Goal: Task Accomplishment & Management: Complete application form

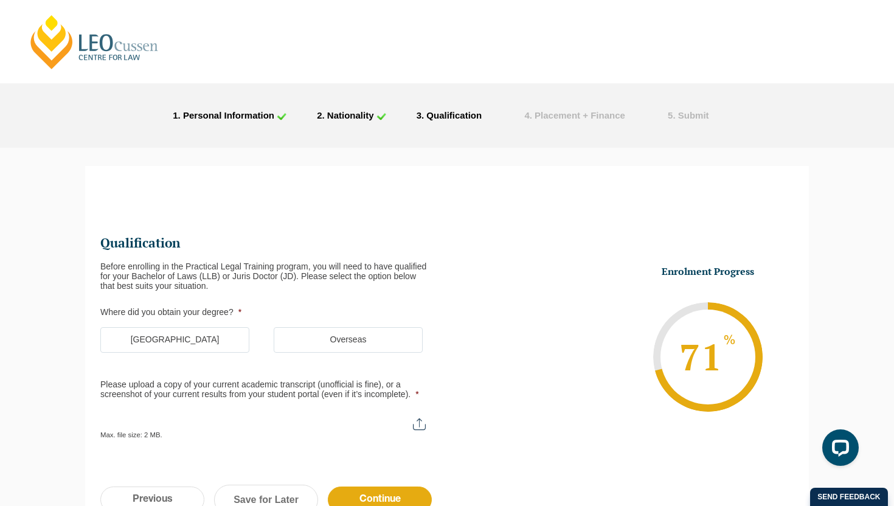
click at [191, 345] on label "[GEOGRAPHIC_DATA]" at bounding box center [174, 340] width 149 height 26
click at [0, 0] on input "[GEOGRAPHIC_DATA]" at bounding box center [0, 0] width 0 height 0
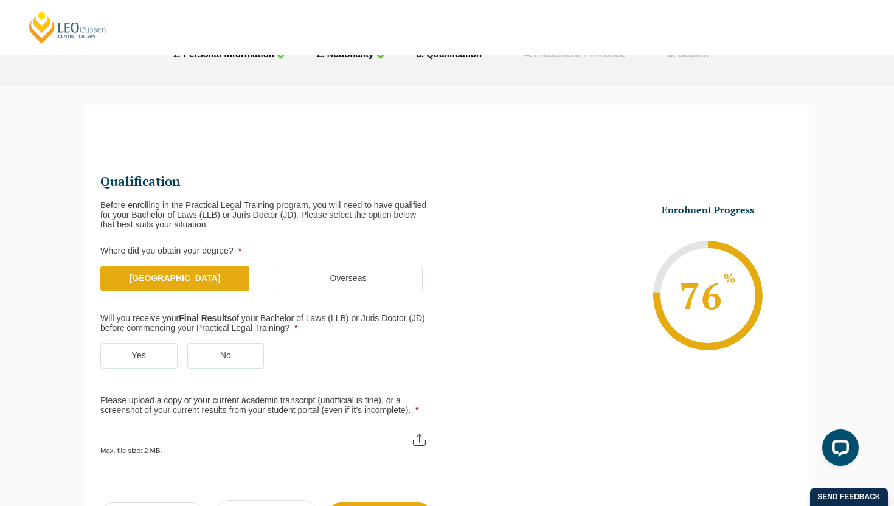
scroll to position [64, 0]
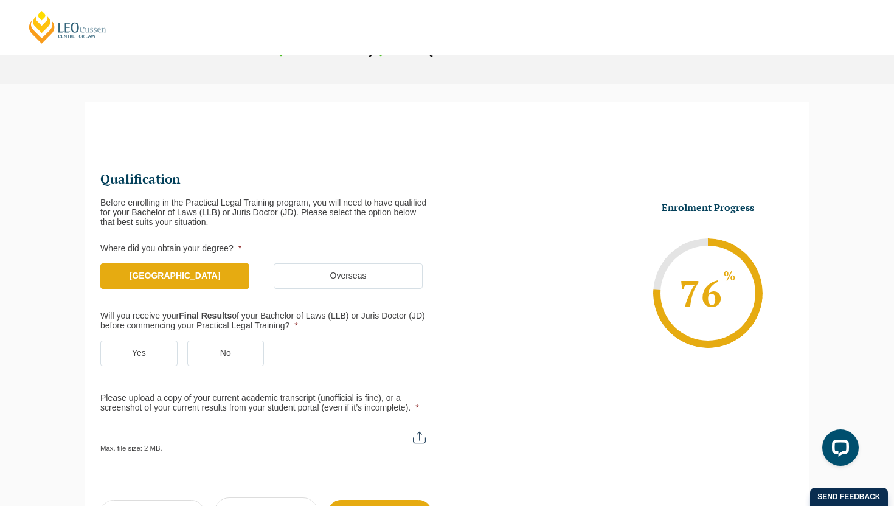
click at [144, 351] on label "Yes" at bounding box center [138, 354] width 77 height 26
click at [0, 0] on input "Yes" at bounding box center [0, 0] width 0 height 0
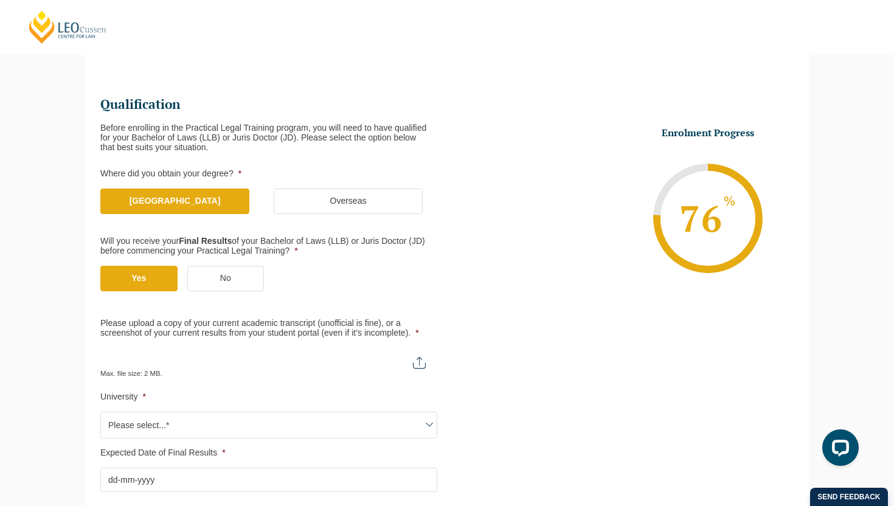
scroll to position [144, 0]
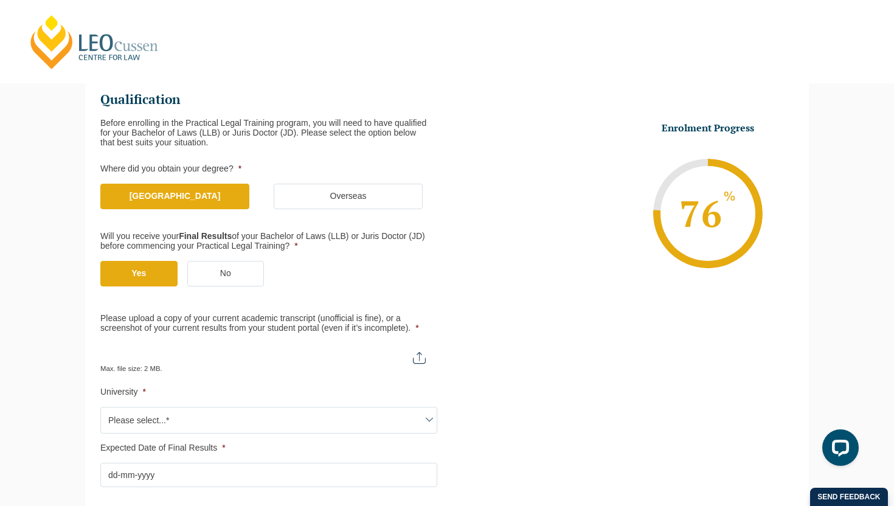
click at [255, 269] on label "No" at bounding box center [225, 274] width 77 height 26
click at [0, 0] on input "No" at bounding box center [0, 0] width 0 height 0
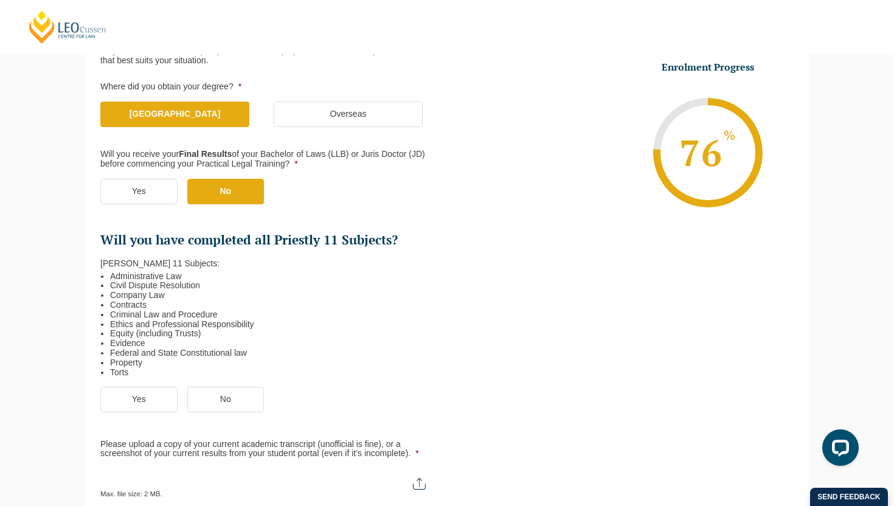
scroll to position [231, 0]
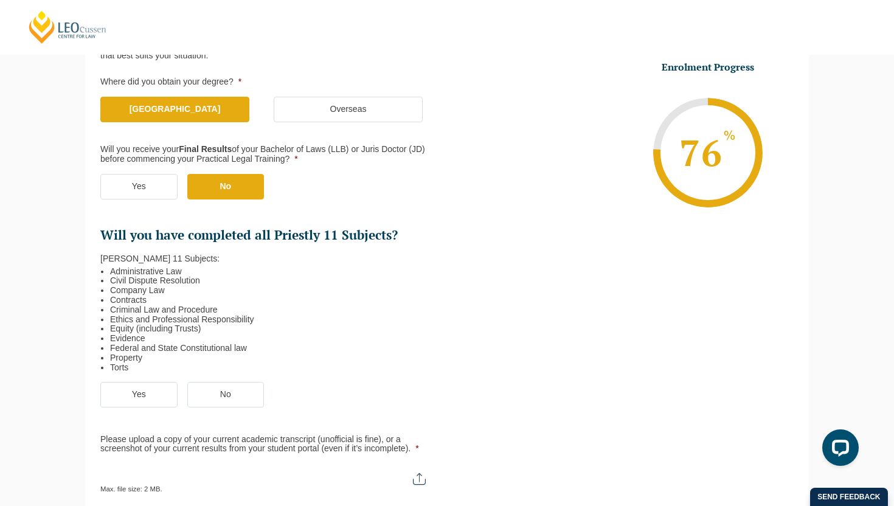
click at [151, 391] on label "Yes" at bounding box center [138, 395] width 77 height 26
click at [0, 0] on input "Yes" at bounding box center [0, 0] width 0 height 0
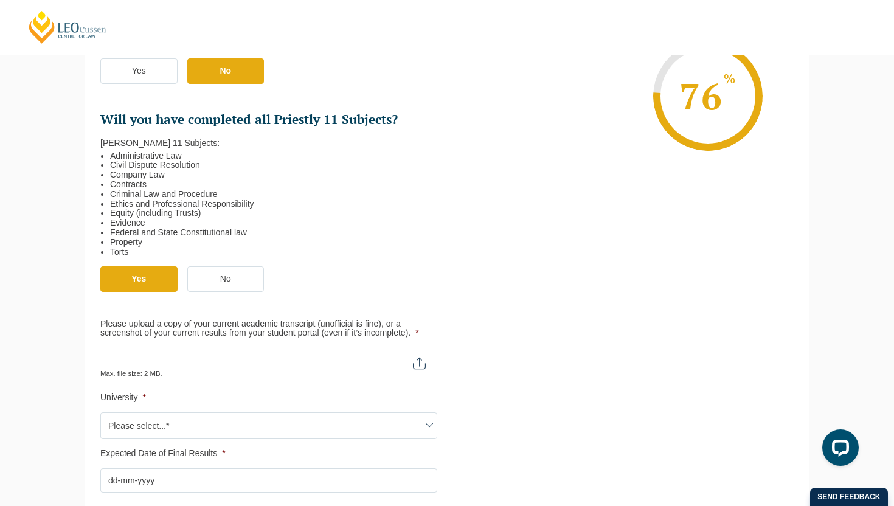
scroll to position [352, 0]
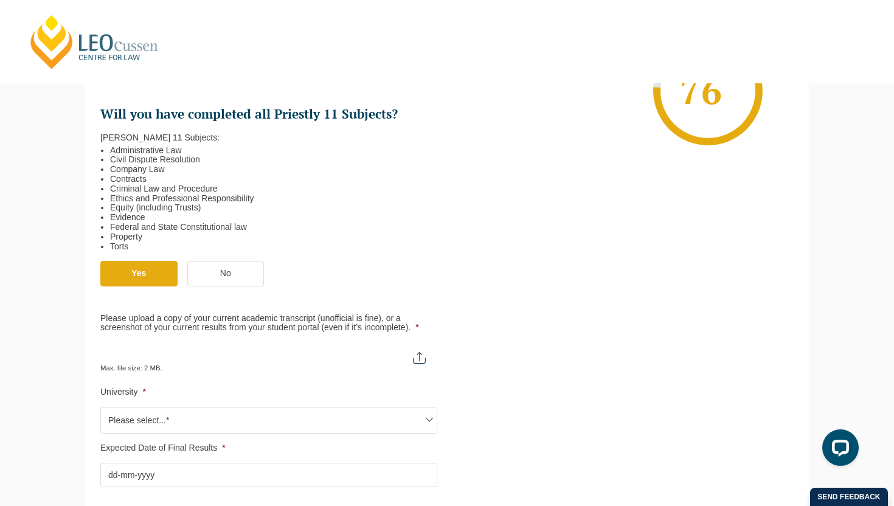
click at [417, 358] on input "Please upload a copy of your current academic transcript (unofficial is fine), …" at bounding box center [268, 352] width 337 height 21
type input "C:\fakepath\Personal Academic Transcript 8573165 20759721 [DATE] 14 11 42.pdf"
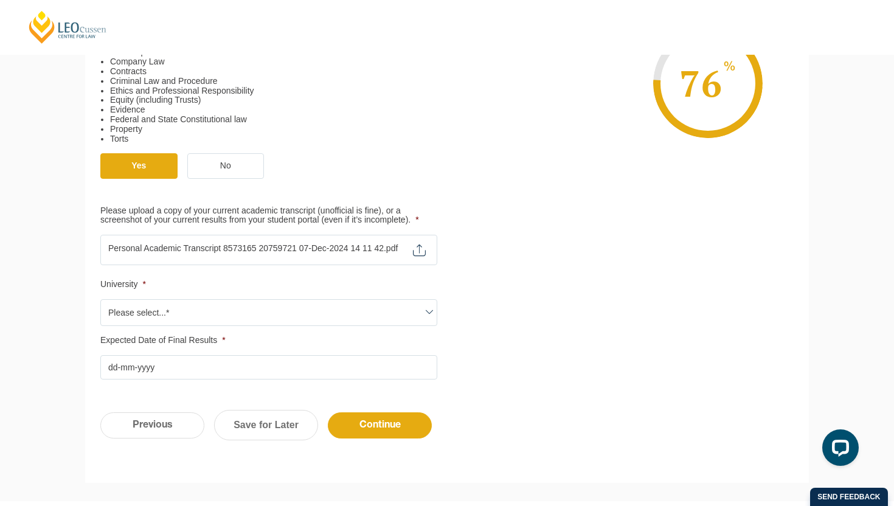
scroll to position [481, 0]
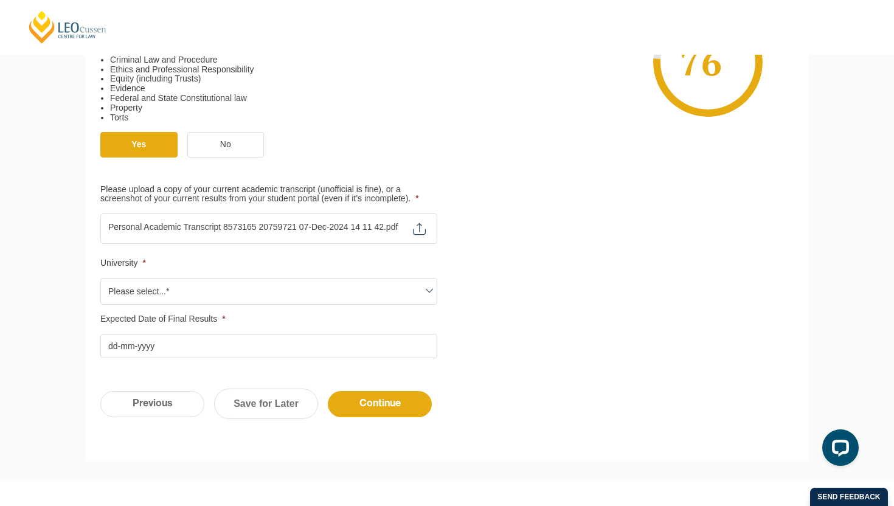
click at [255, 291] on span "Please select...*" at bounding box center [269, 292] width 336 height 26
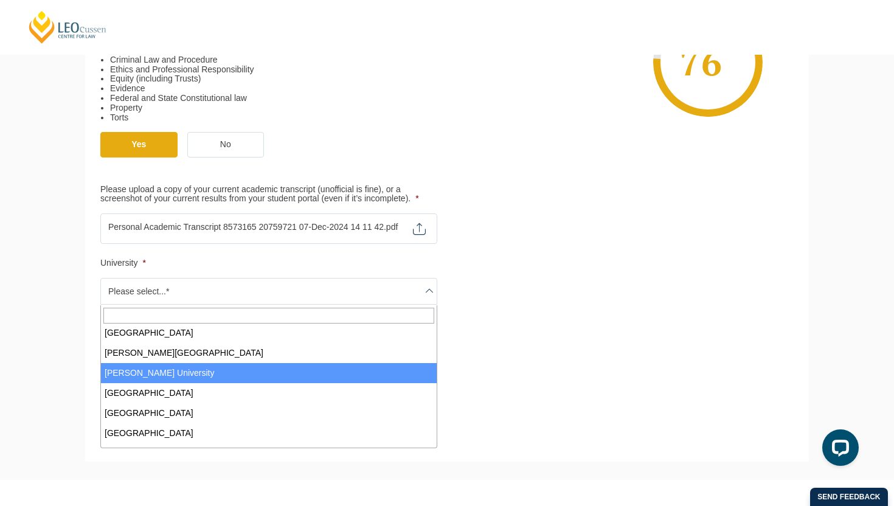
scroll to position [226, 0]
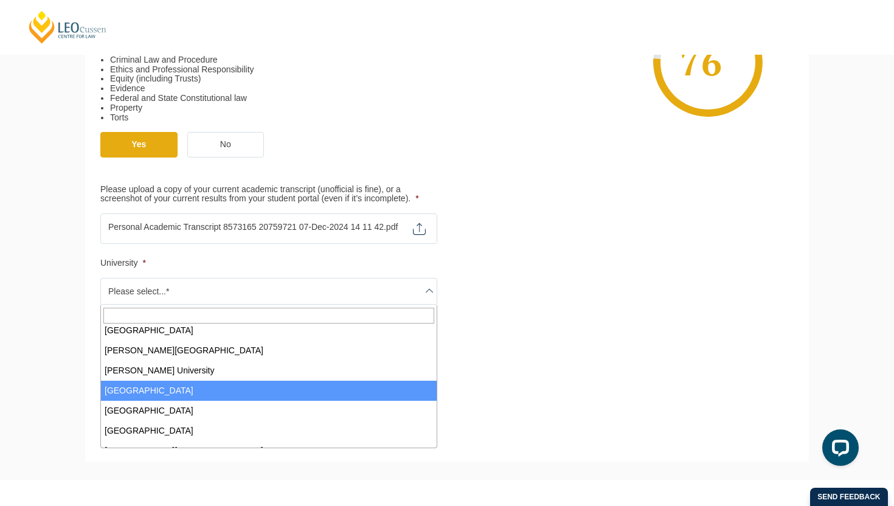
select select "[GEOGRAPHIC_DATA]"
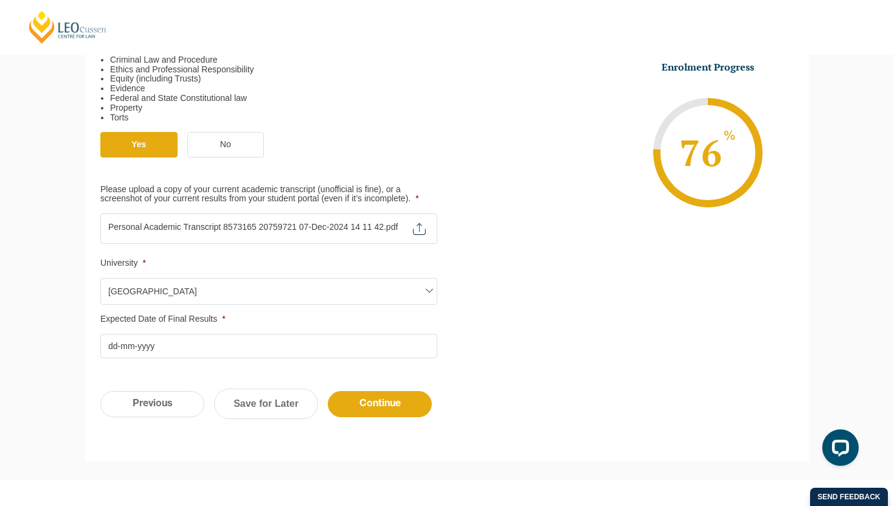
click at [114, 344] on input "Expected Date of Final Results *" at bounding box center [268, 346] width 337 height 24
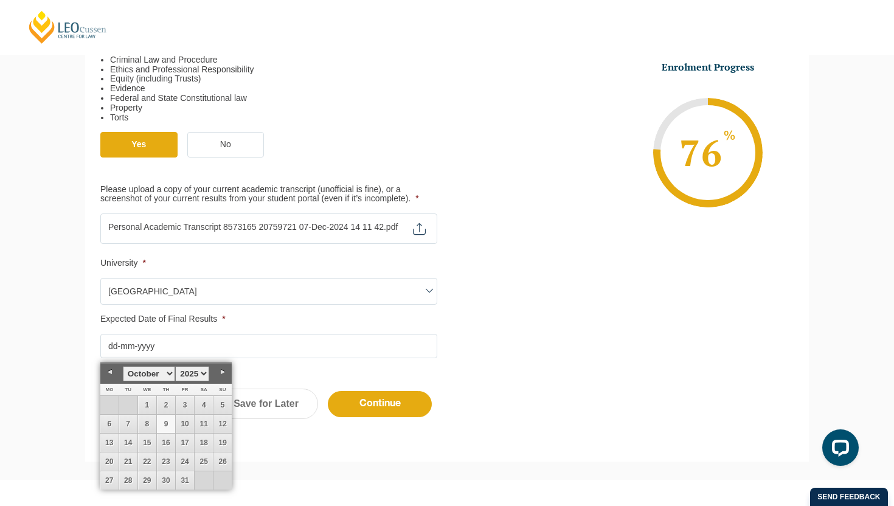
click at [167, 371] on select "January February March April May June July August September October November De…" at bounding box center [149, 373] width 52 height 15
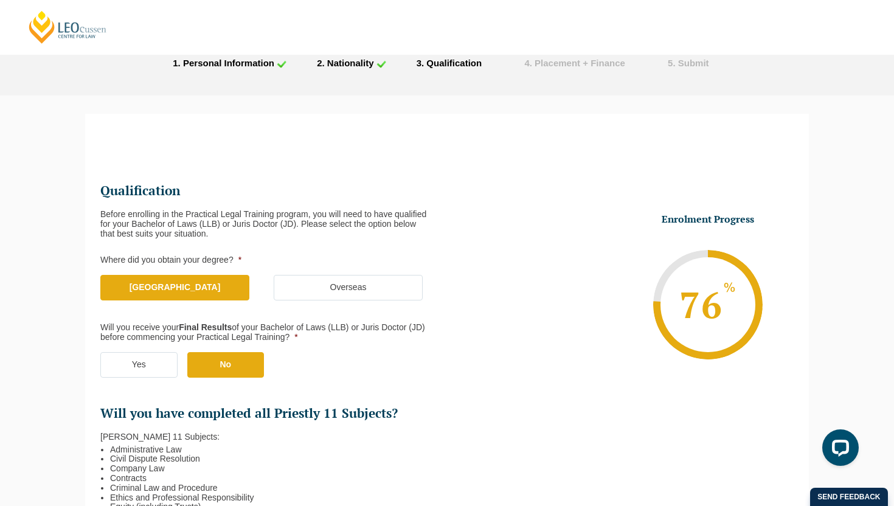
scroll to position [0, 0]
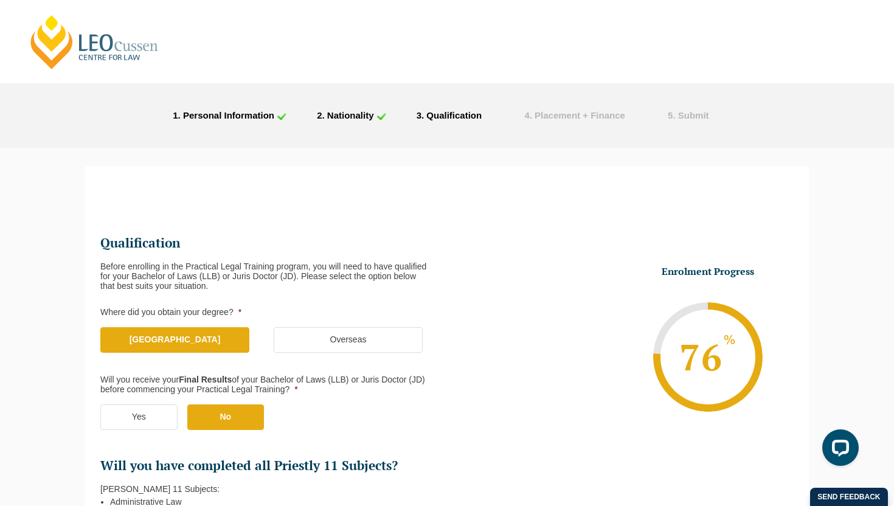
click at [150, 414] on label "Yes" at bounding box center [138, 417] width 77 height 26
click at [0, 0] on input "Yes" at bounding box center [0, 0] width 0 height 0
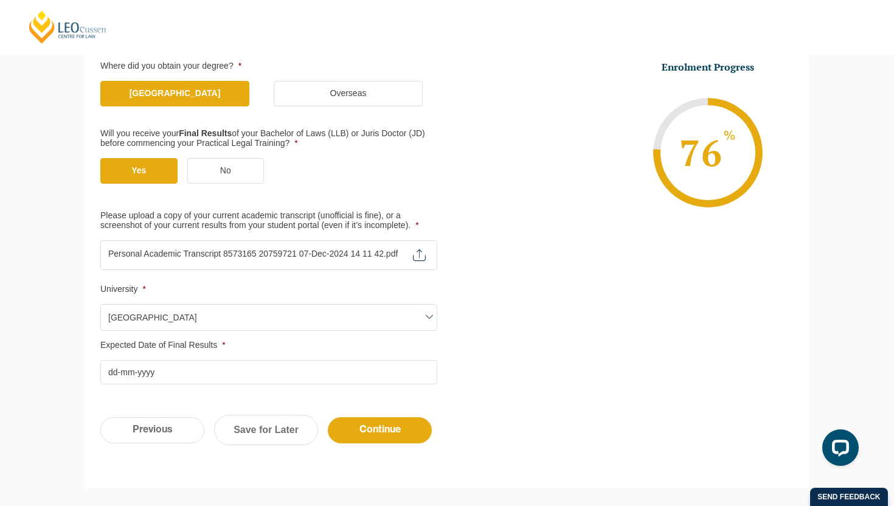
scroll to position [247, 0]
click at [116, 374] on input "Expected Date of Final Results *" at bounding box center [268, 371] width 337 height 24
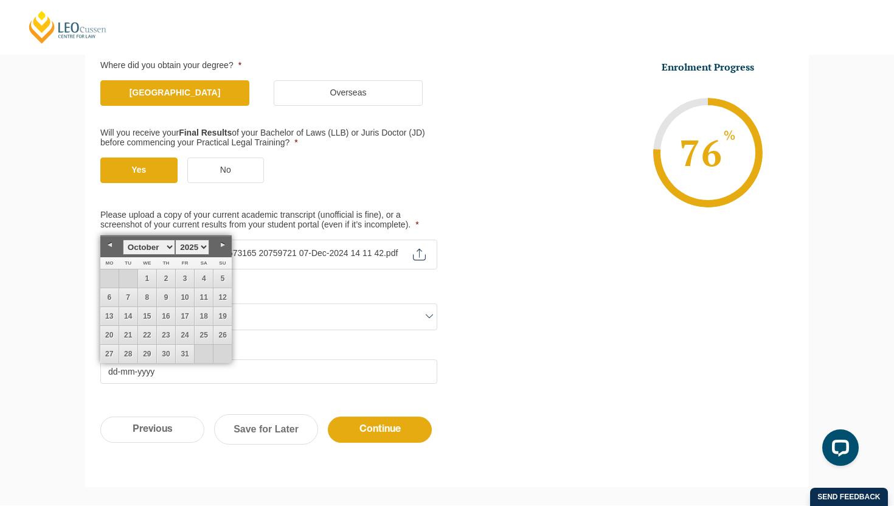
click at [221, 245] on link "Next" at bounding box center [222, 245] width 18 height 18
click at [190, 317] on link "16" at bounding box center [185, 316] width 18 height 18
type input "[DATE]"
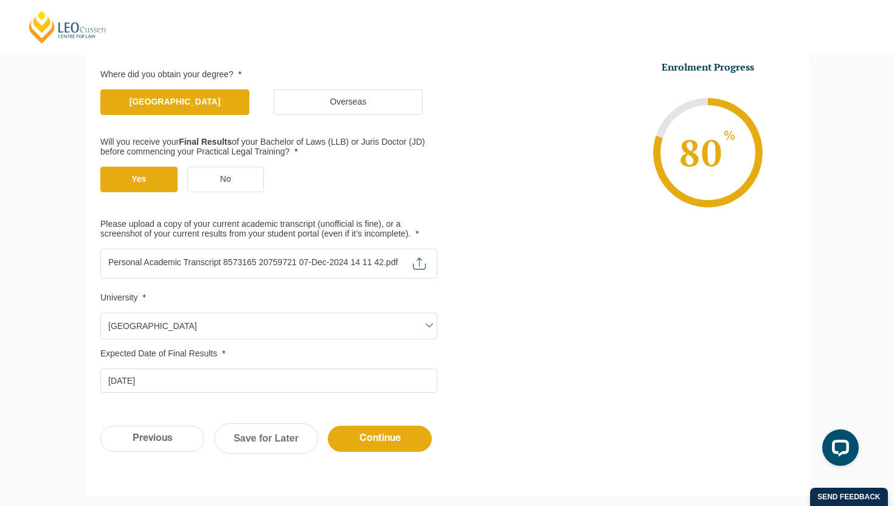
scroll to position [255, 0]
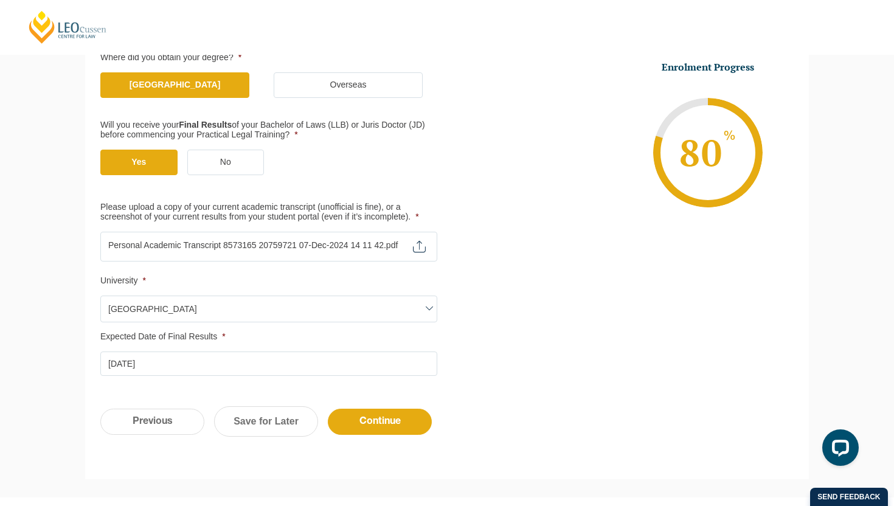
click at [402, 438] on div "Previous Continue Save for Later" at bounding box center [447, 427] width 724 height 67
click at [396, 421] on input "Continue" at bounding box center [380, 422] width 104 height 26
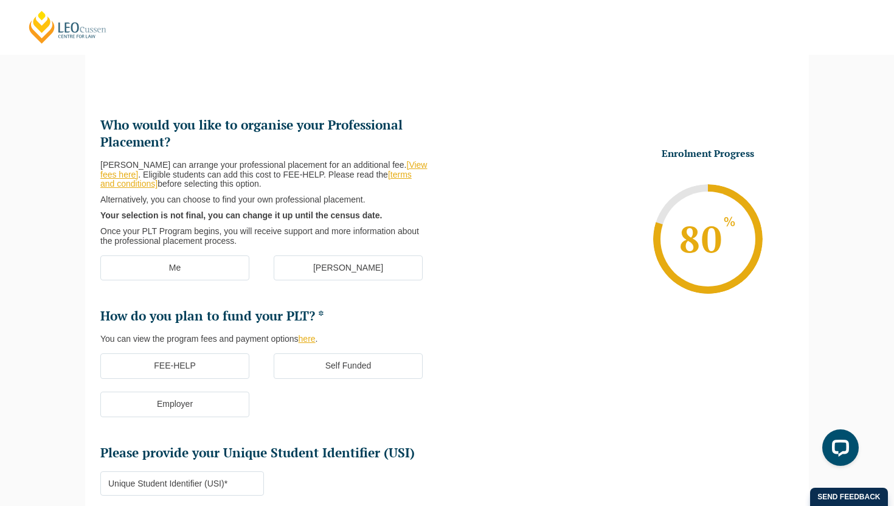
scroll to position [120, 0]
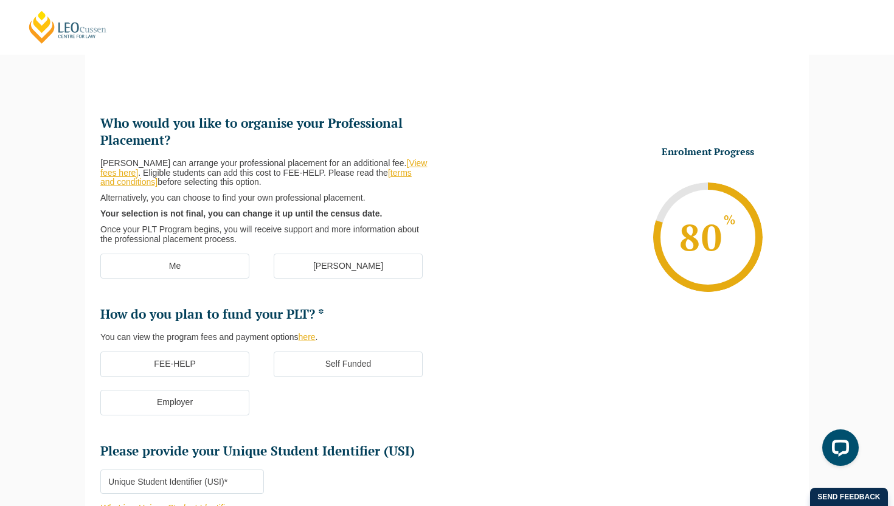
click at [220, 264] on label "Me" at bounding box center [174, 267] width 149 height 26
click at [0, 0] on input "Me" at bounding box center [0, 0] width 0 height 0
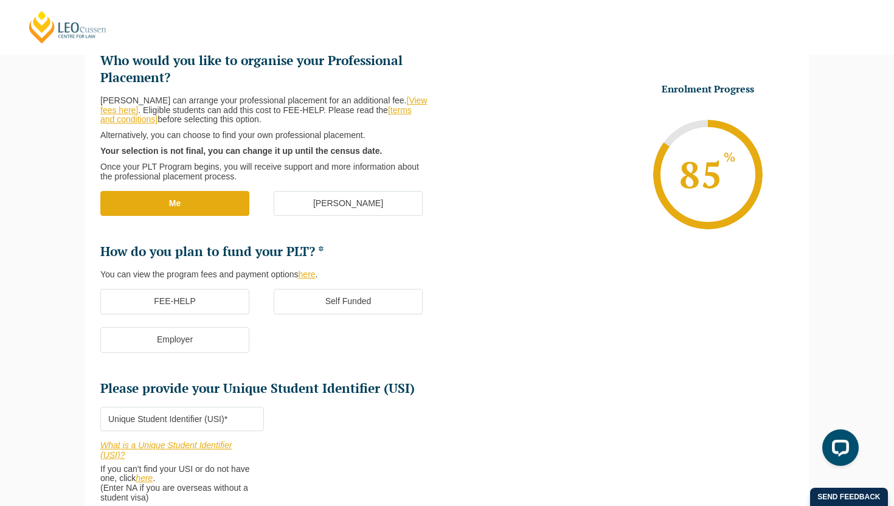
scroll to position [184, 0]
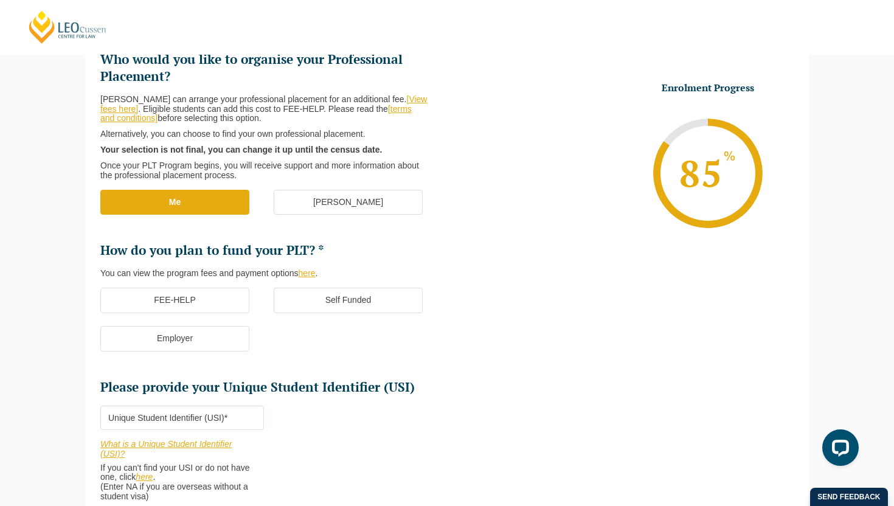
click at [210, 305] on label "FEE-HELP" at bounding box center [174, 301] width 149 height 26
click at [0, 0] on input "FEE-HELP" at bounding box center [0, 0] width 0 height 0
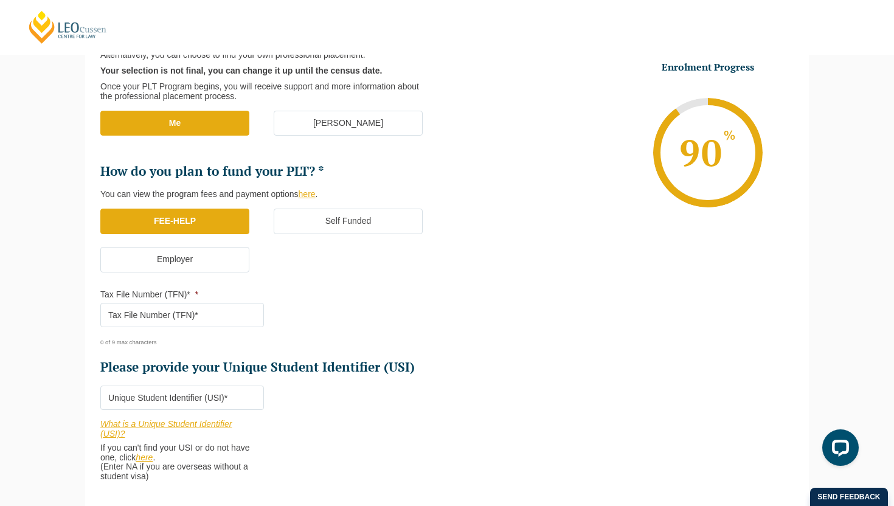
scroll to position [265, 0]
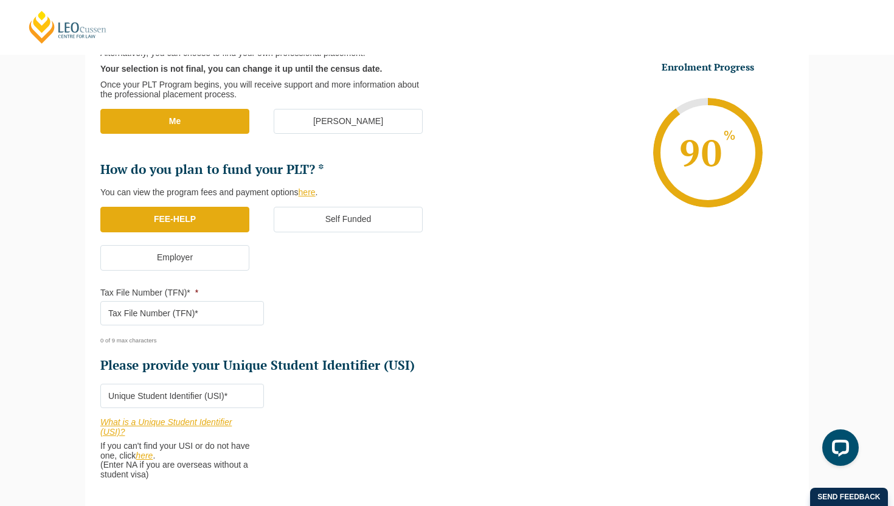
click at [209, 311] on input "Tax File Number (TFN)* *" at bounding box center [182, 313] width 164 height 24
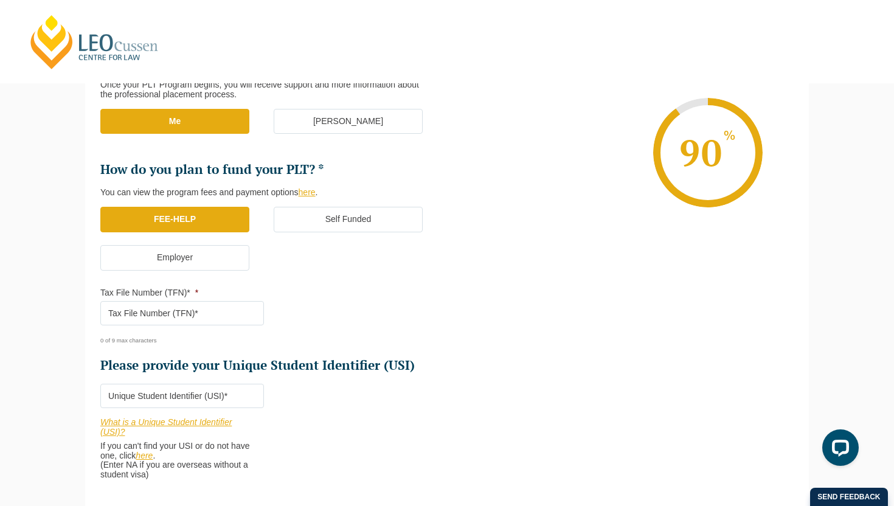
paste input "Taxfile"
type input "T"
click at [183, 322] on input "775" at bounding box center [182, 313] width 164 height 24
type input "775028011"
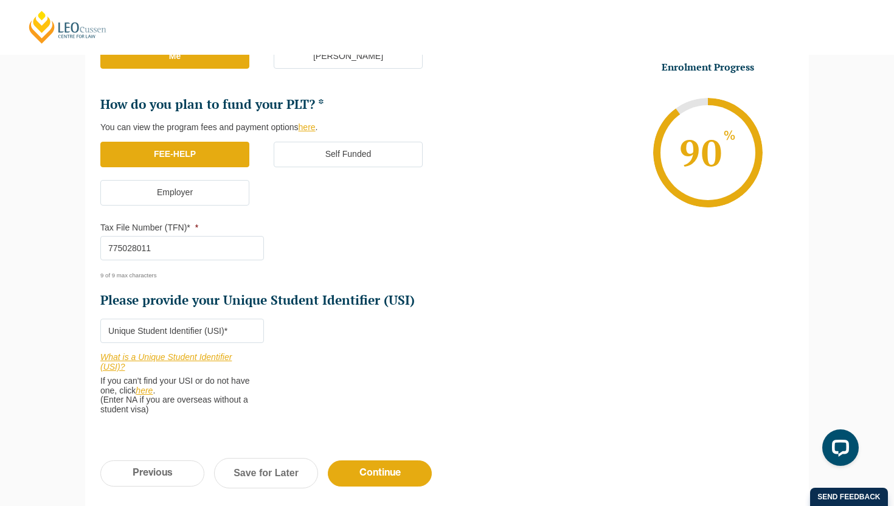
scroll to position [331, 0]
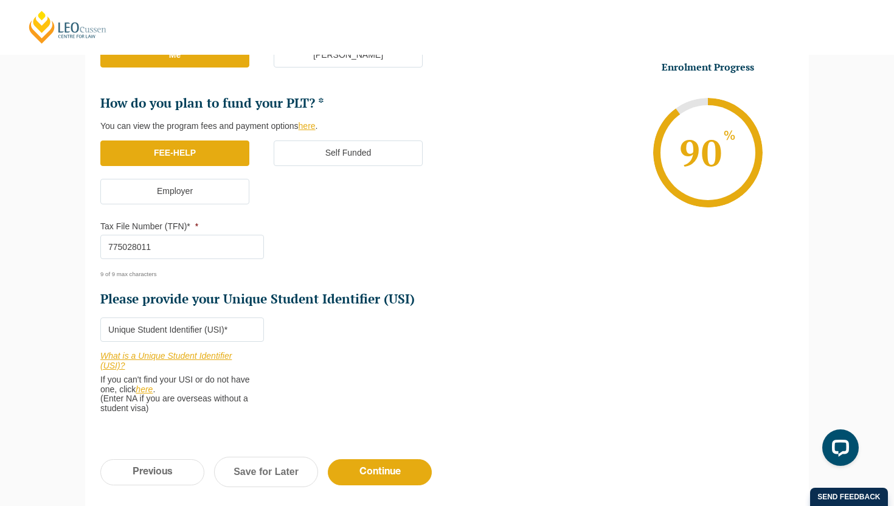
click at [238, 335] on input "Please provide your Unique Student Identifier (USI) *" at bounding box center [182, 329] width 164 height 24
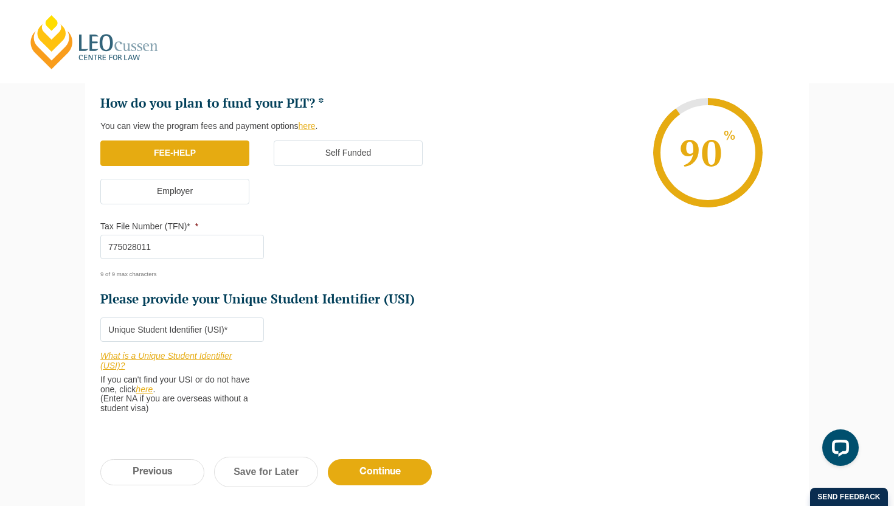
click at [240, 331] on input "Please provide your Unique Student Identifier (USI) *" at bounding box center [182, 329] width 164 height 24
type input "7BJTRUKKT5"
click at [374, 465] on input "Continue" at bounding box center [380, 472] width 104 height 26
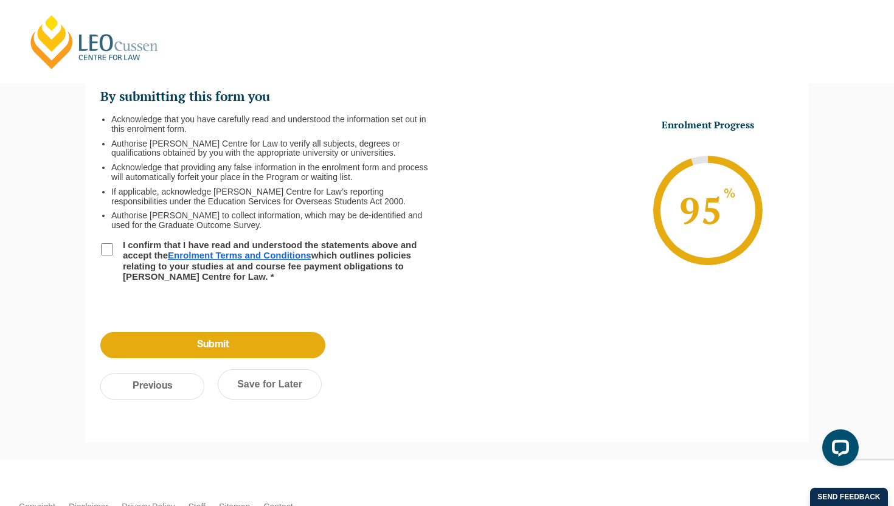
scroll to position [105, 0]
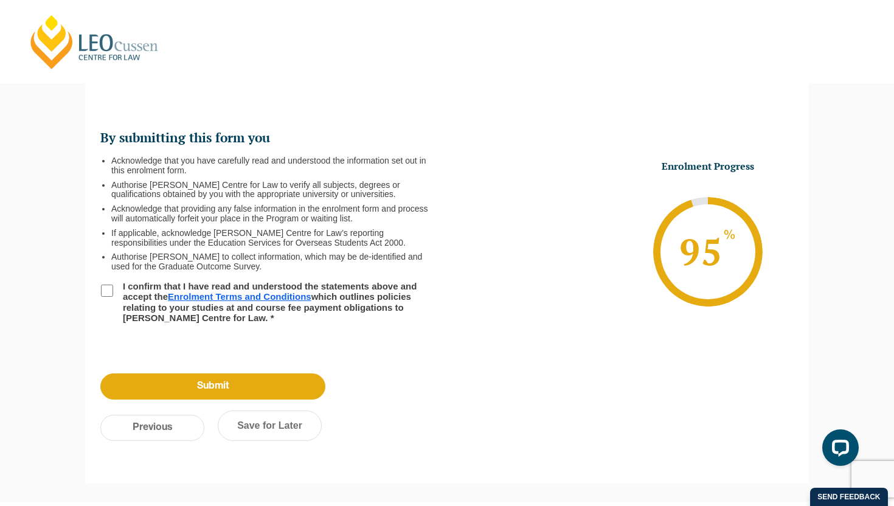
click at [108, 286] on input "I confirm that I have read and understood the statements above and accept the E…" at bounding box center [107, 291] width 12 height 12
checkbox input "true"
click at [209, 386] on input "Submit" at bounding box center [212, 386] width 225 height 26
